Goal: Information Seeking & Learning: Learn about a topic

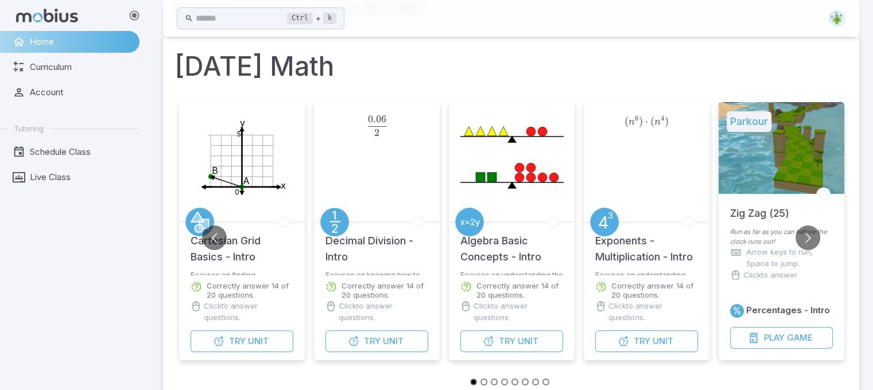
scroll to position [57, 0]
click at [812, 240] on button "Go to next slide" at bounding box center [807, 237] width 25 height 25
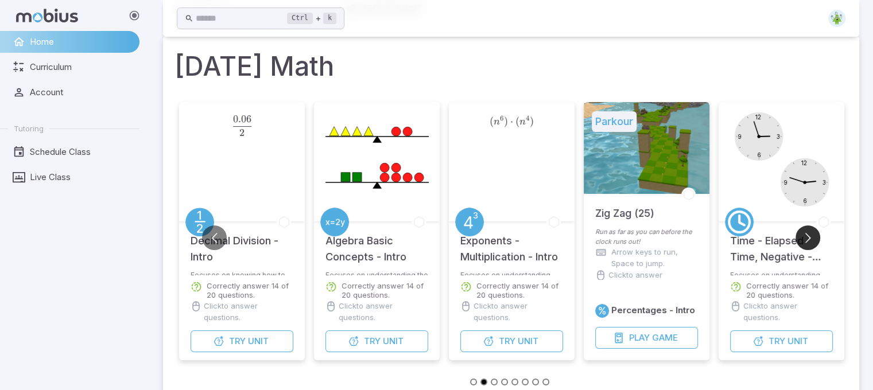
click at [812, 240] on button "Go to next slide" at bounding box center [807, 237] width 25 height 25
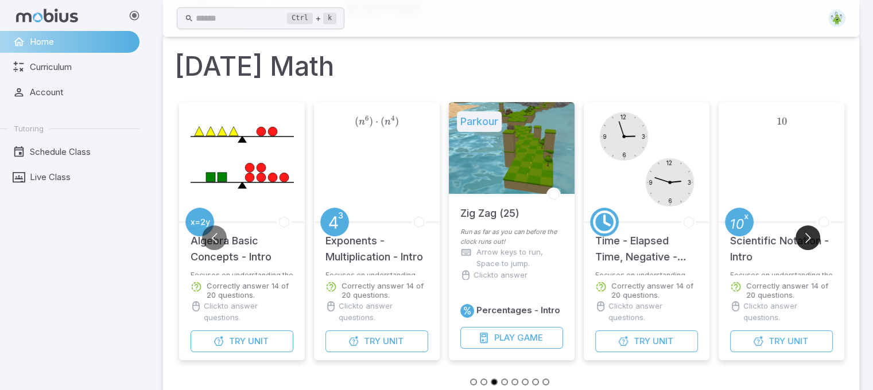
click at [812, 240] on button "Go to next slide" at bounding box center [807, 237] width 25 height 25
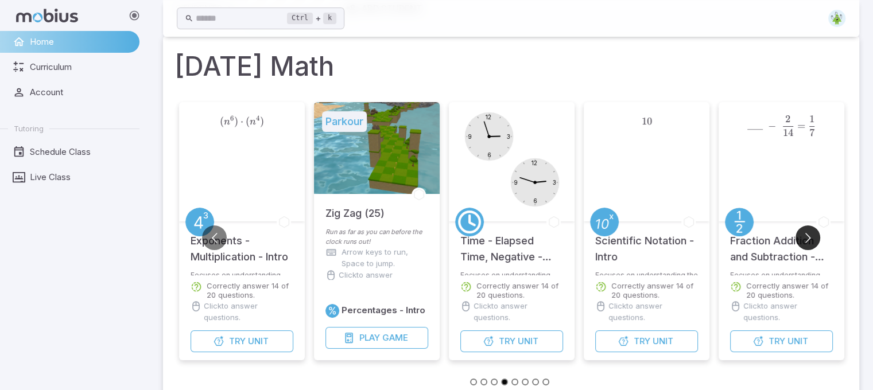
click at [812, 240] on button "Go to next slide" at bounding box center [807, 237] width 25 height 25
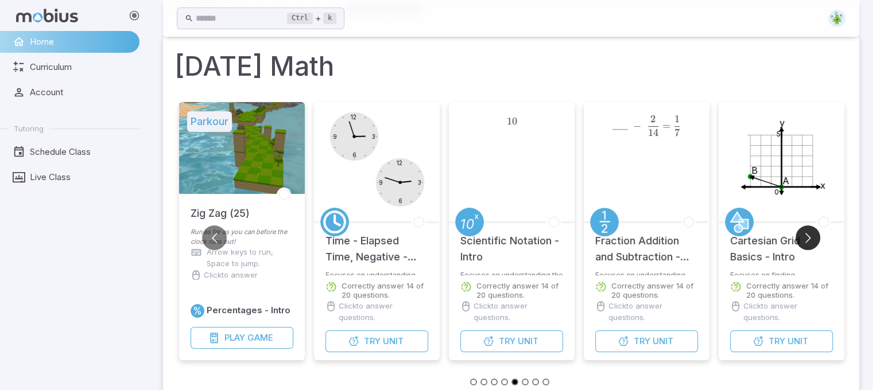
click at [812, 240] on button "Go to next slide" at bounding box center [807, 237] width 25 height 25
click at [813, 254] on h5 "Cartesian Grid Basics - Intro" at bounding box center [781, 243] width 103 height 44
click at [804, 243] on button "Go to next slide" at bounding box center [807, 237] width 25 height 25
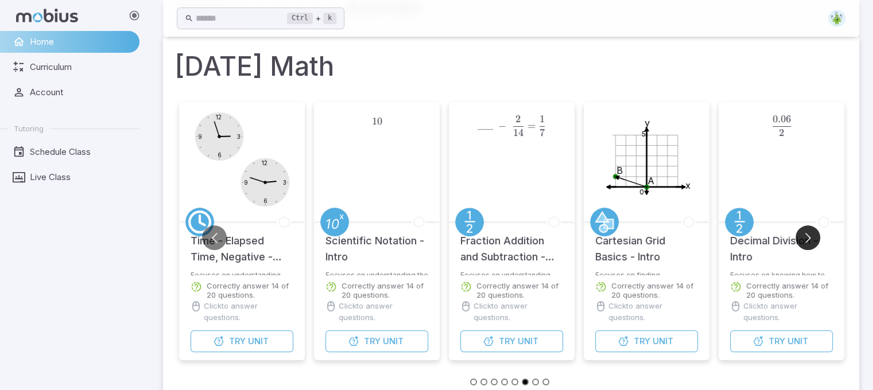
click at [804, 243] on button "Go to next slide" at bounding box center [807, 237] width 25 height 25
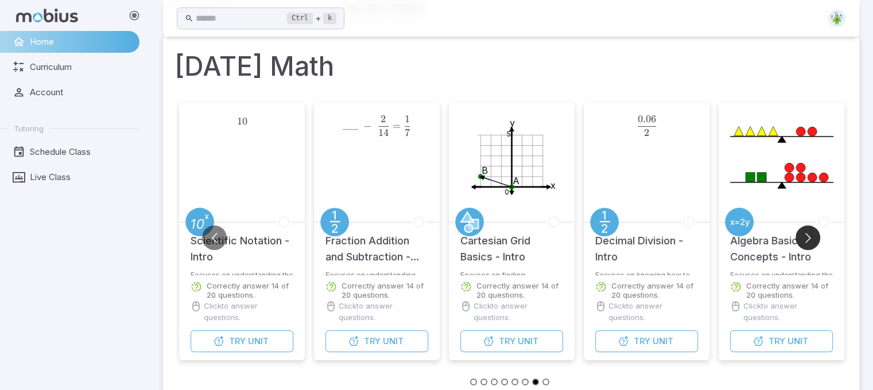
click at [804, 243] on button "Go to next slide" at bounding box center [807, 237] width 25 height 25
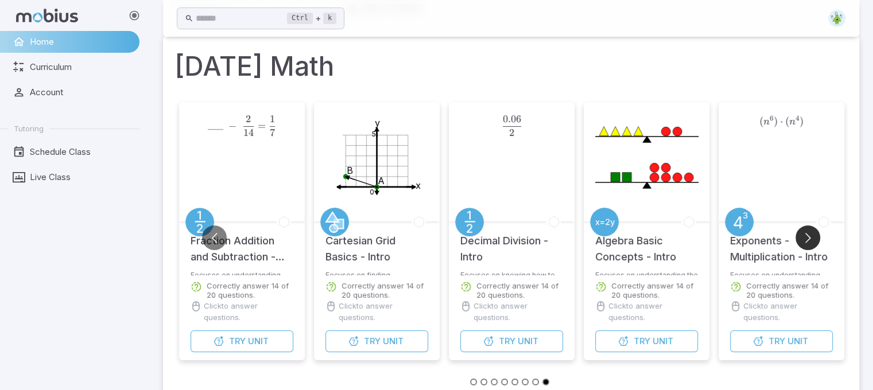
click at [804, 243] on button "Go to next slide" at bounding box center [807, 237] width 25 height 25
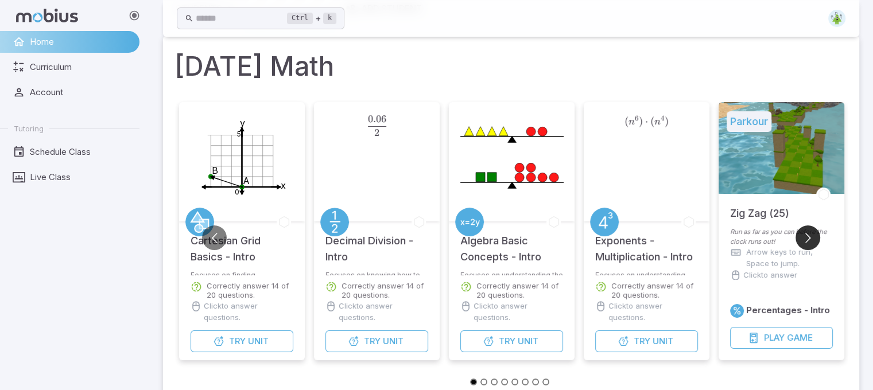
click at [804, 243] on button "Go to next slide" at bounding box center [807, 237] width 25 height 25
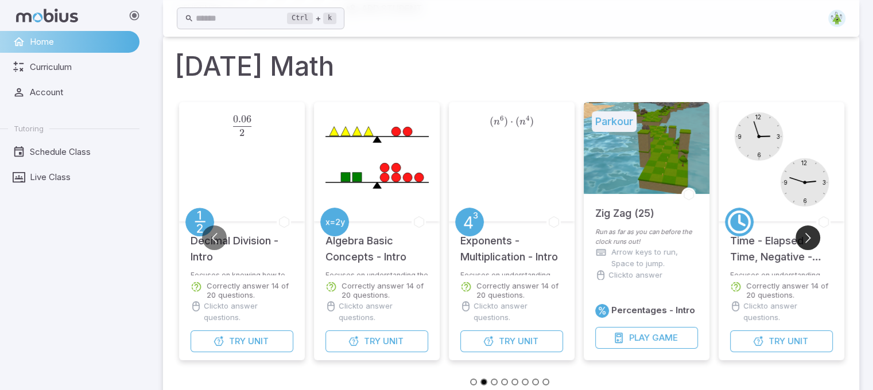
click at [804, 243] on button "Go to next slide" at bounding box center [807, 237] width 25 height 25
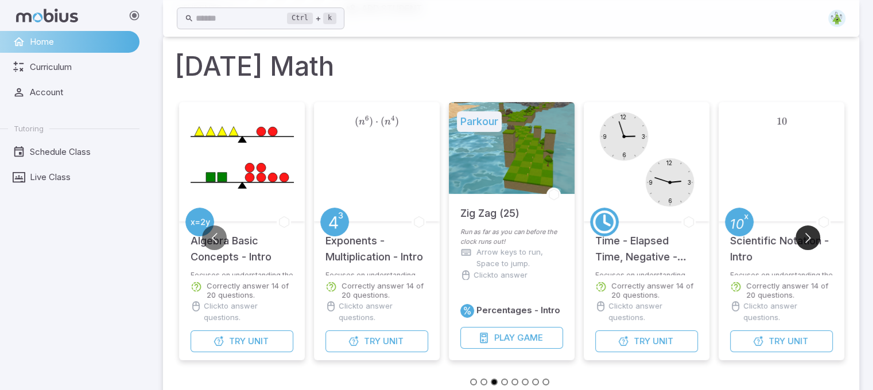
click at [804, 243] on button "Go to next slide" at bounding box center [807, 237] width 25 height 25
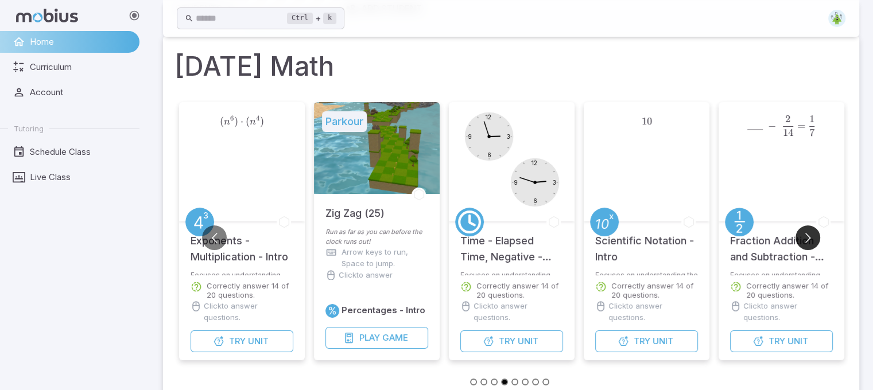
click at [804, 243] on button "Go to next slide" at bounding box center [807, 237] width 25 height 25
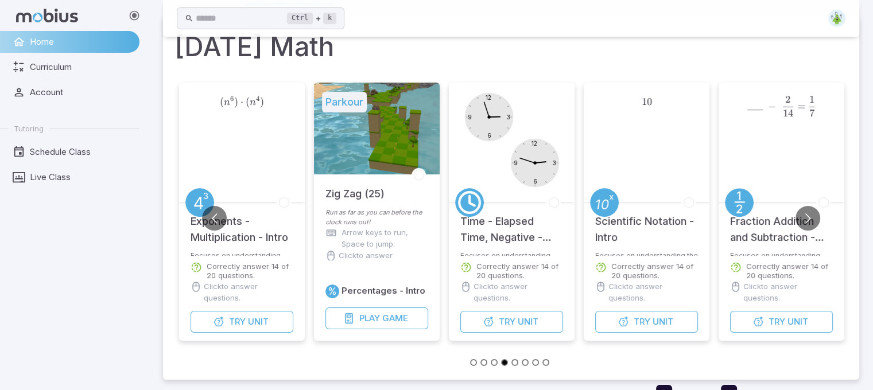
scroll to position [486, 0]
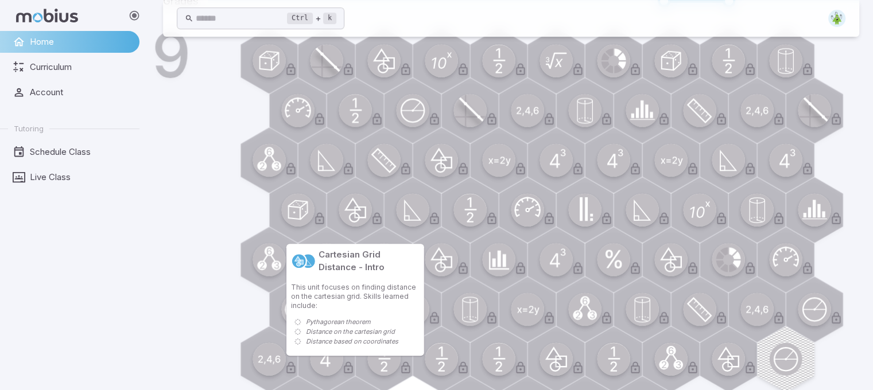
click at [360, 220] on circle at bounding box center [354, 209] width 33 height 33
click at [378, 219] on icon at bounding box center [376, 218] width 13 height 13
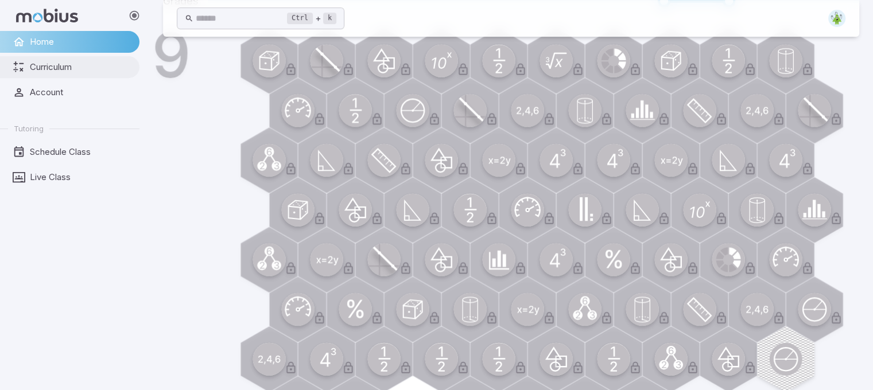
click at [85, 65] on span "Curriculum" at bounding box center [81, 67] width 102 height 13
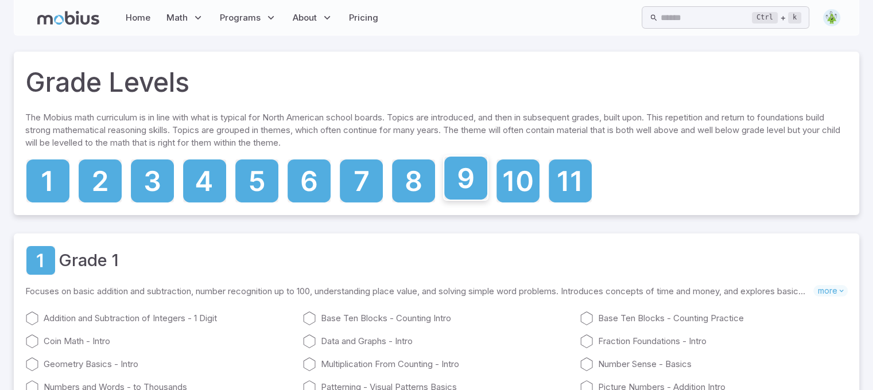
click at [453, 186] on icon at bounding box center [465, 178] width 43 height 43
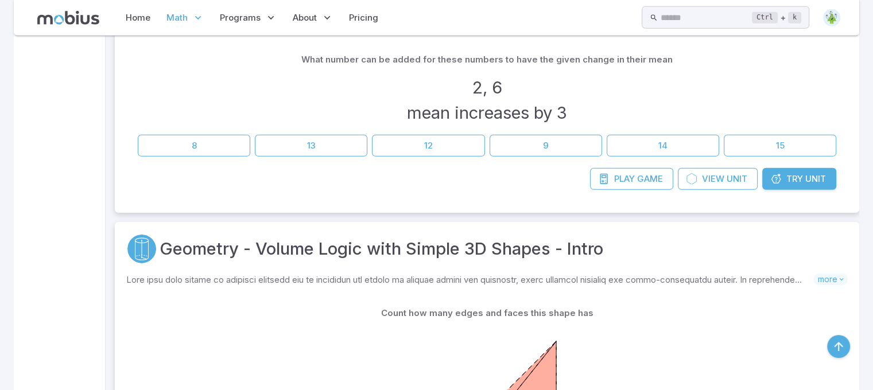
scroll to position [13251, 9]
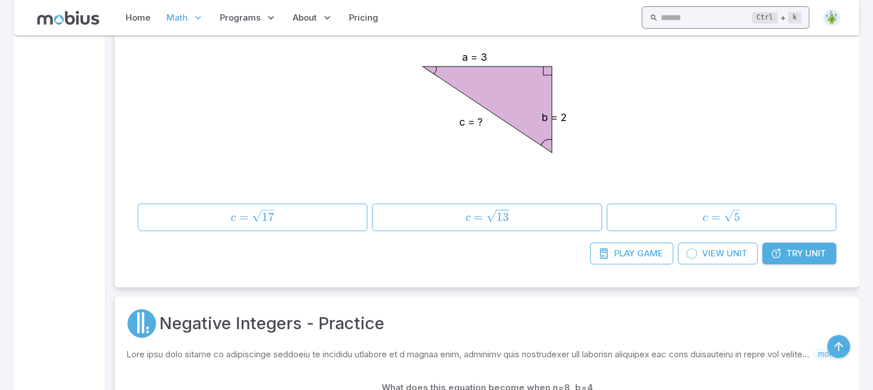
click at [660, 22] on input "text" at bounding box center [706, 17] width 92 height 22
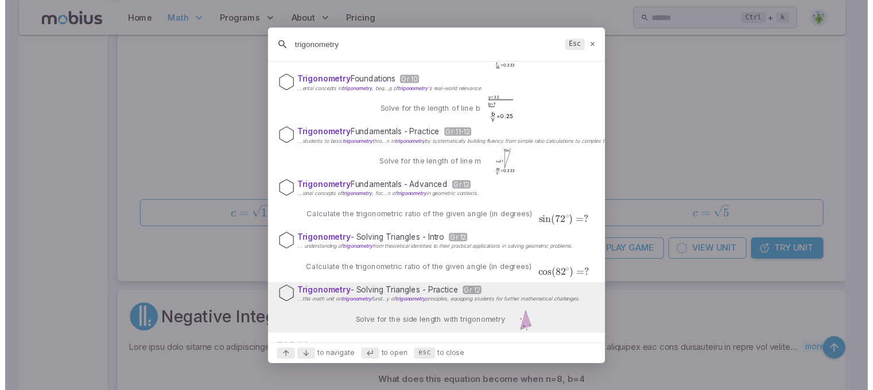
scroll to position [0, 0]
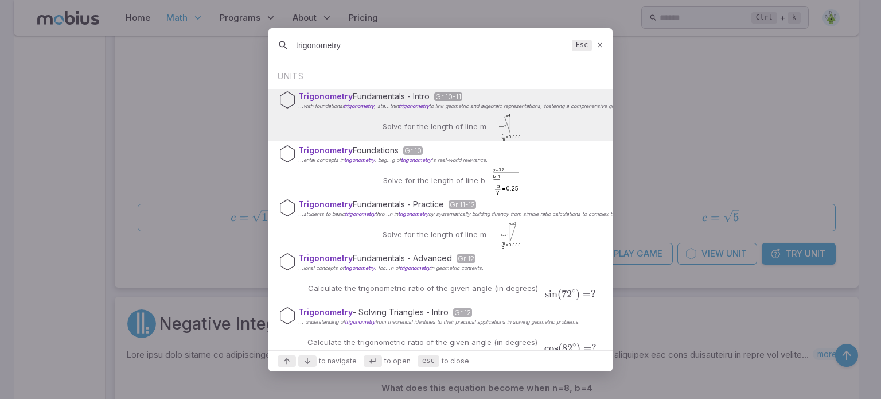
type input "trigonometry"
click at [535, 117] on div "Trigonometry Fundamentals - Intro Gr 10-11 ...with foundational trigonometry , …" at bounding box center [440, 115] width 344 height 52
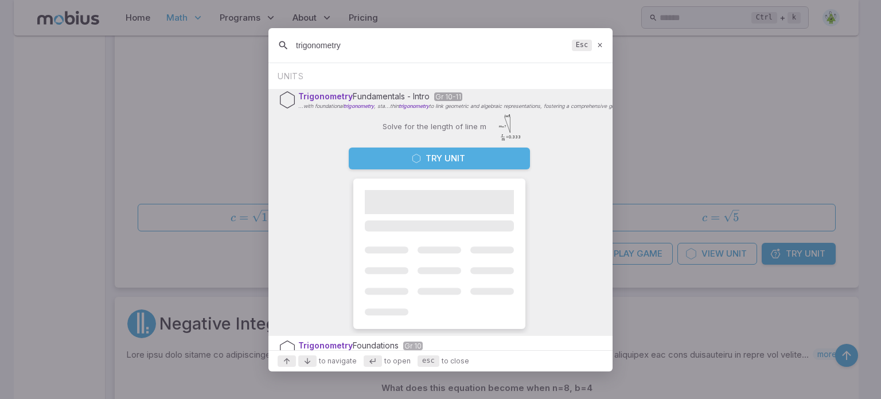
click at [495, 166] on button "Try Unit" at bounding box center [439, 158] width 181 height 22
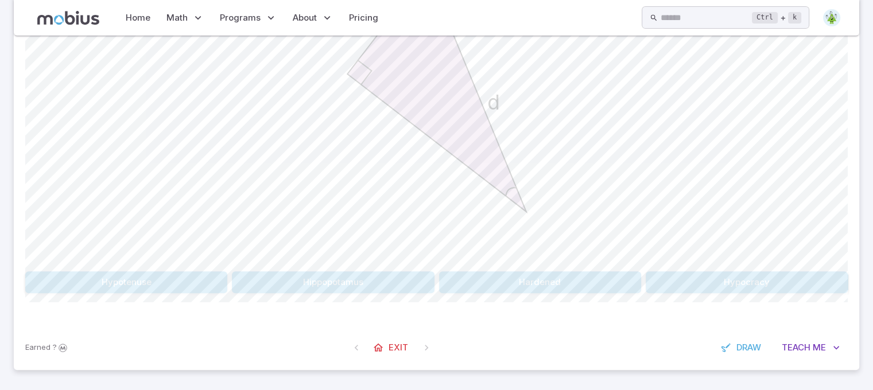
scroll to position [420, 1]
click at [798, 337] on button "Teach Me" at bounding box center [810, 348] width 74 height 22
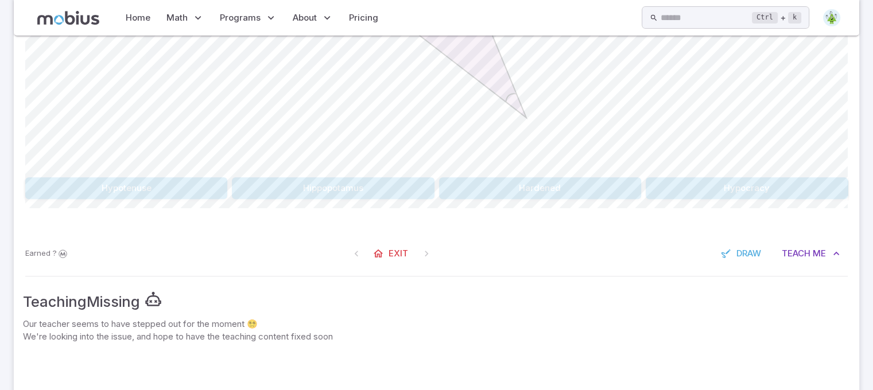
scroll to position [542, 1]
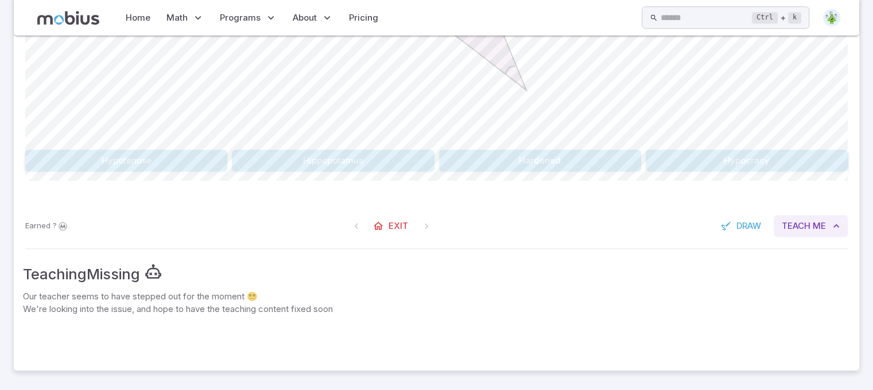
click at [801, 233] on button "Teach Me" at bounding box center [810, 226] width 74 height 22
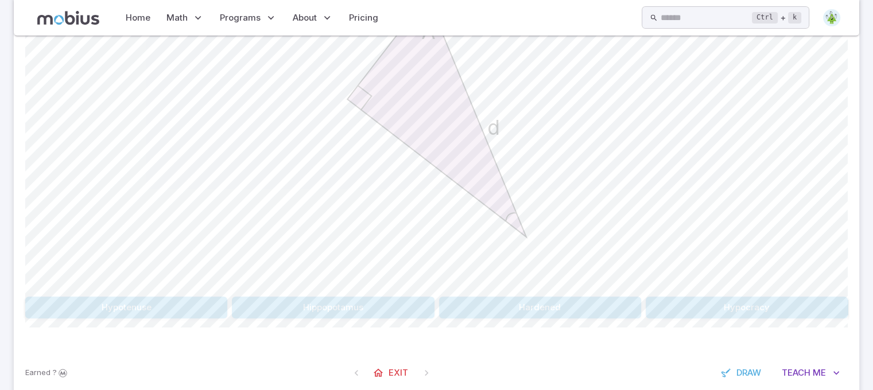
scroll to position [375, 5]
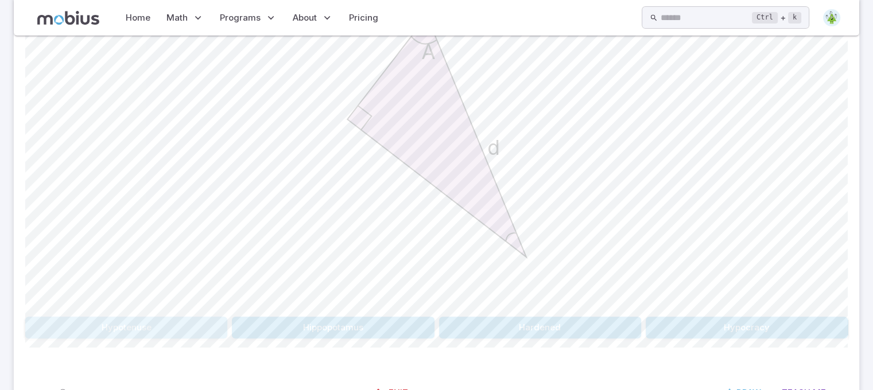
click at [133, 334] on button "Hypotenuse" at bounding box center [126, 328] width 202 height 22
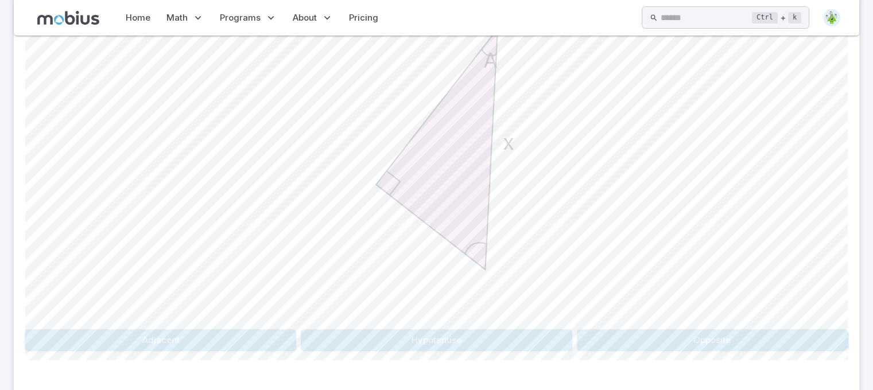
scroll to position [364, 5]
click at [285, 334] on button "Adjacent" at bounding box center [160, 339] width 271 height 22
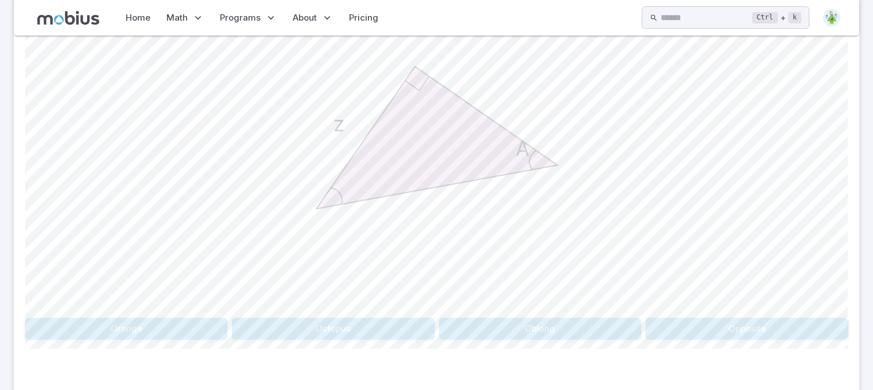
scroll to position [420, 5]
